Goal: Task Accomplishment & Management: Use online tool/utility

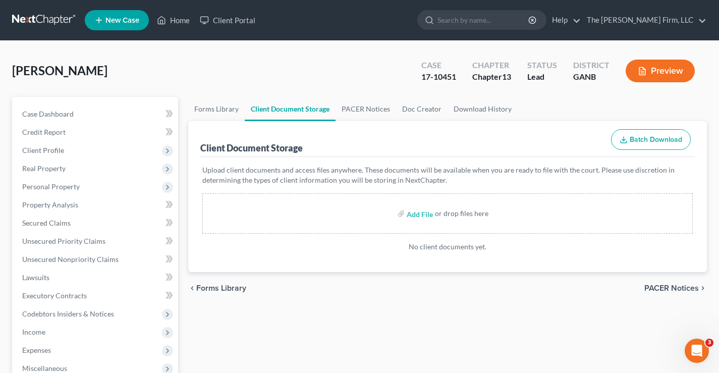
click at [45, 17] on link at bounding box center [44, 20] width 65 height 18
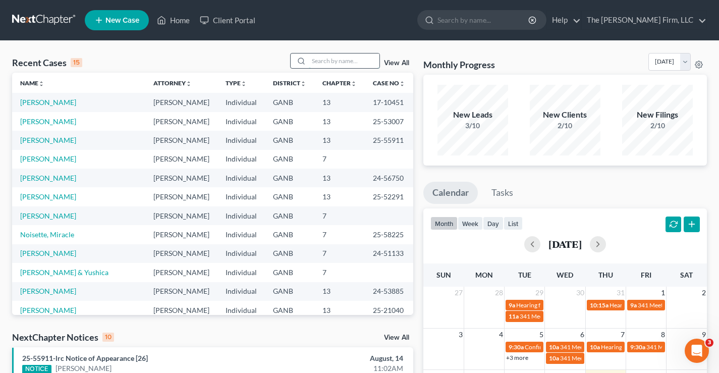
click at [319, 57] on input "search" at bounding box center [344, 60] width 71 height 15
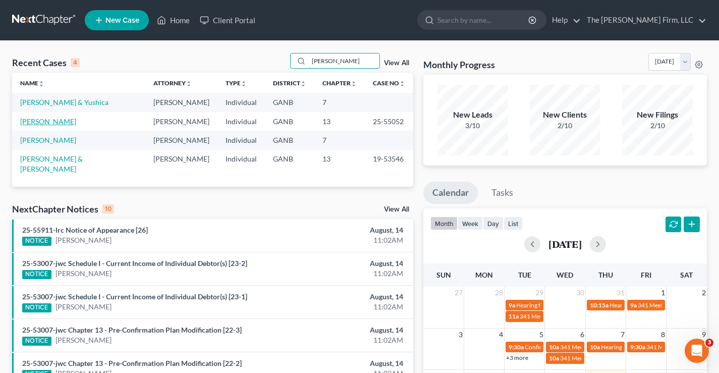
type input "willis"
click at [45, 123] on link "Willis, Thomas" at bounding box center [48, 121] width 56 height 9
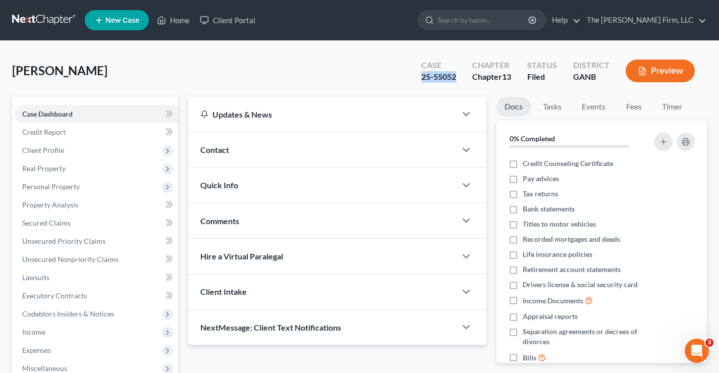
drag, startPoint x: 414, startPoint y: 76, endPoint x: 456, endPoint y: 81, distance: 42.1
click at [456, 81] on div "Case 25-55052" at bounding box center [438, 72] width 51 height 30
copy div "25-55052"
click at [314, 62] on div "Willis, Thomas Upgraded Case 25-55052 Chapter Chapter 13 Status Filed District …" at bounding box center [359, 75] width 695 height 44
click at [51, 222] on span "Secured Claims" at bounding box center [46, 222] width 48 height 9
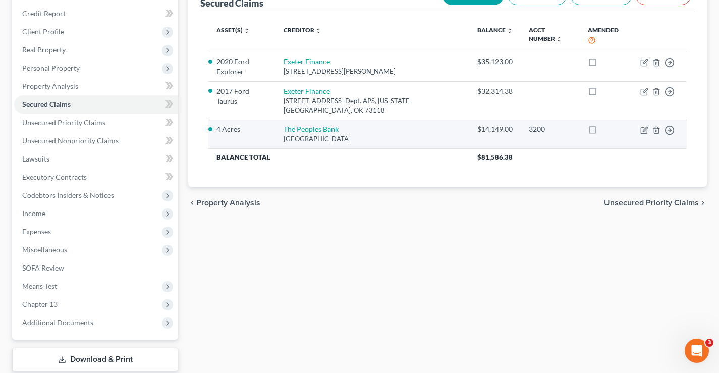
scroll to position [101, 0]
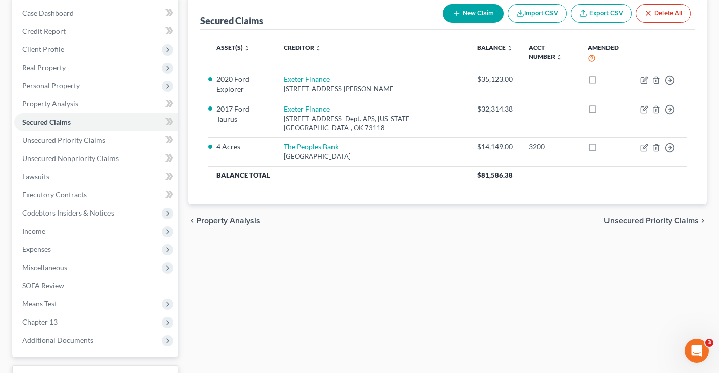
click at [314, 15] on div "Secured Claims New Claim Import CSV Export CSV Delete All" at bounding box center [447, 13] width 494 height 34
click at [32, 319] on span "Chapter 13" at bounding box center [39, 321] width 35 height 9
click at [64, 360] on span "Chapter 13 Plan" at bounding box center [67, 358] width 51 height 9
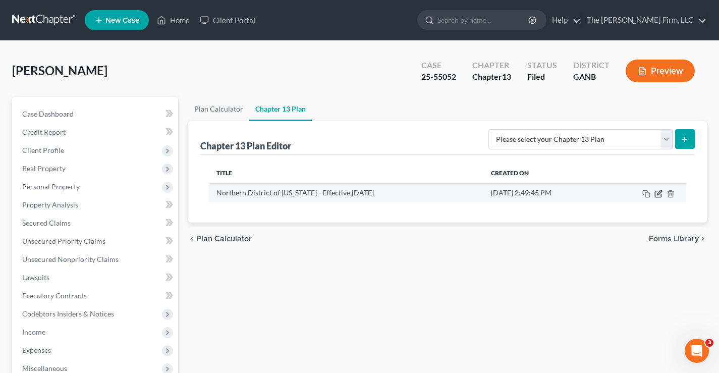
click at [658, 194] on icon "button" at bounding box center [658, 194] width 8 height 8
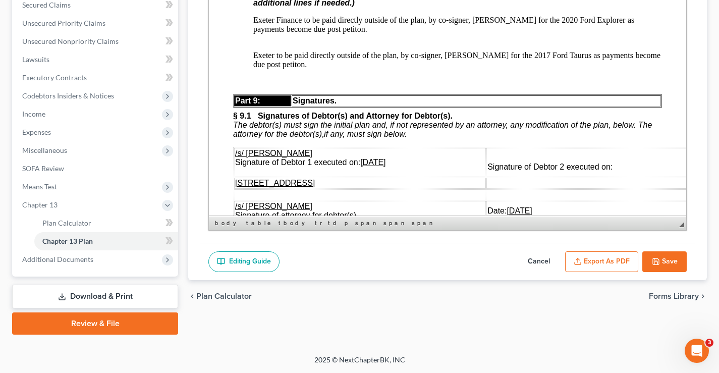
scroll to position [3699, 0]
